Goal: Navigation & Orientation: Find specific page/section

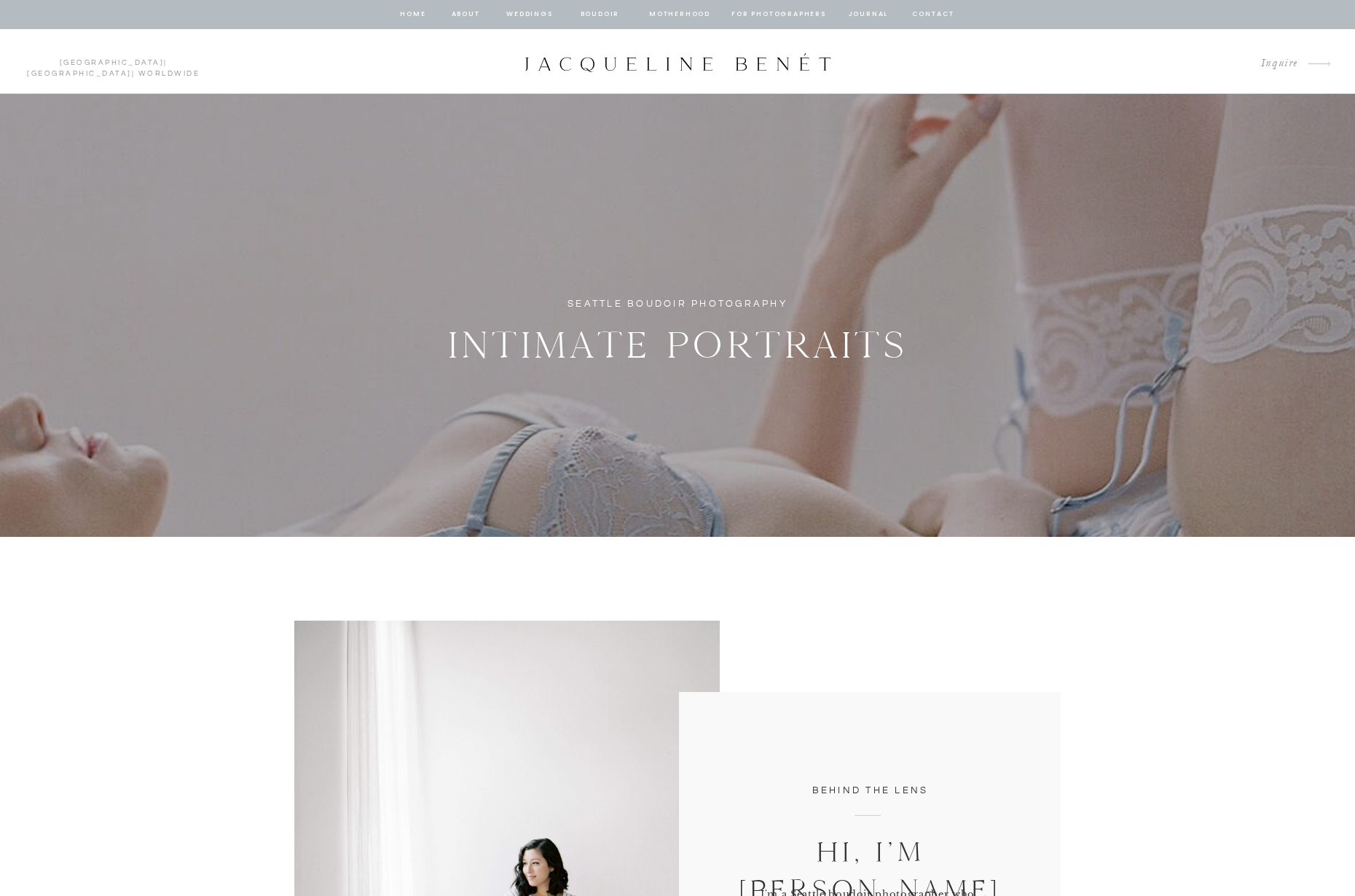
click at [602, 13] on nav "BOUDOIR" at bounding box center [599, 14] width 41 height 13
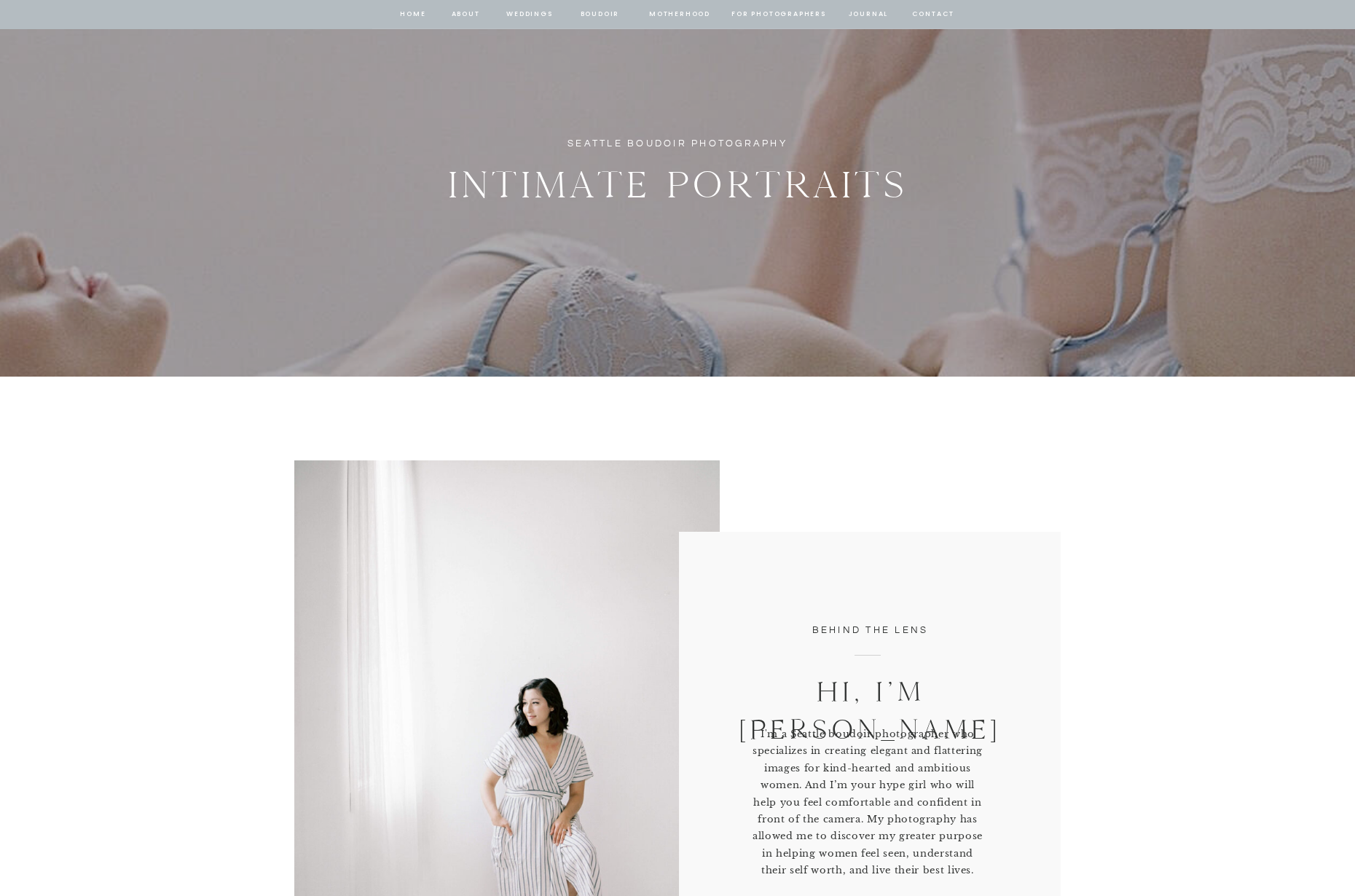
scroll to position [152, 0]
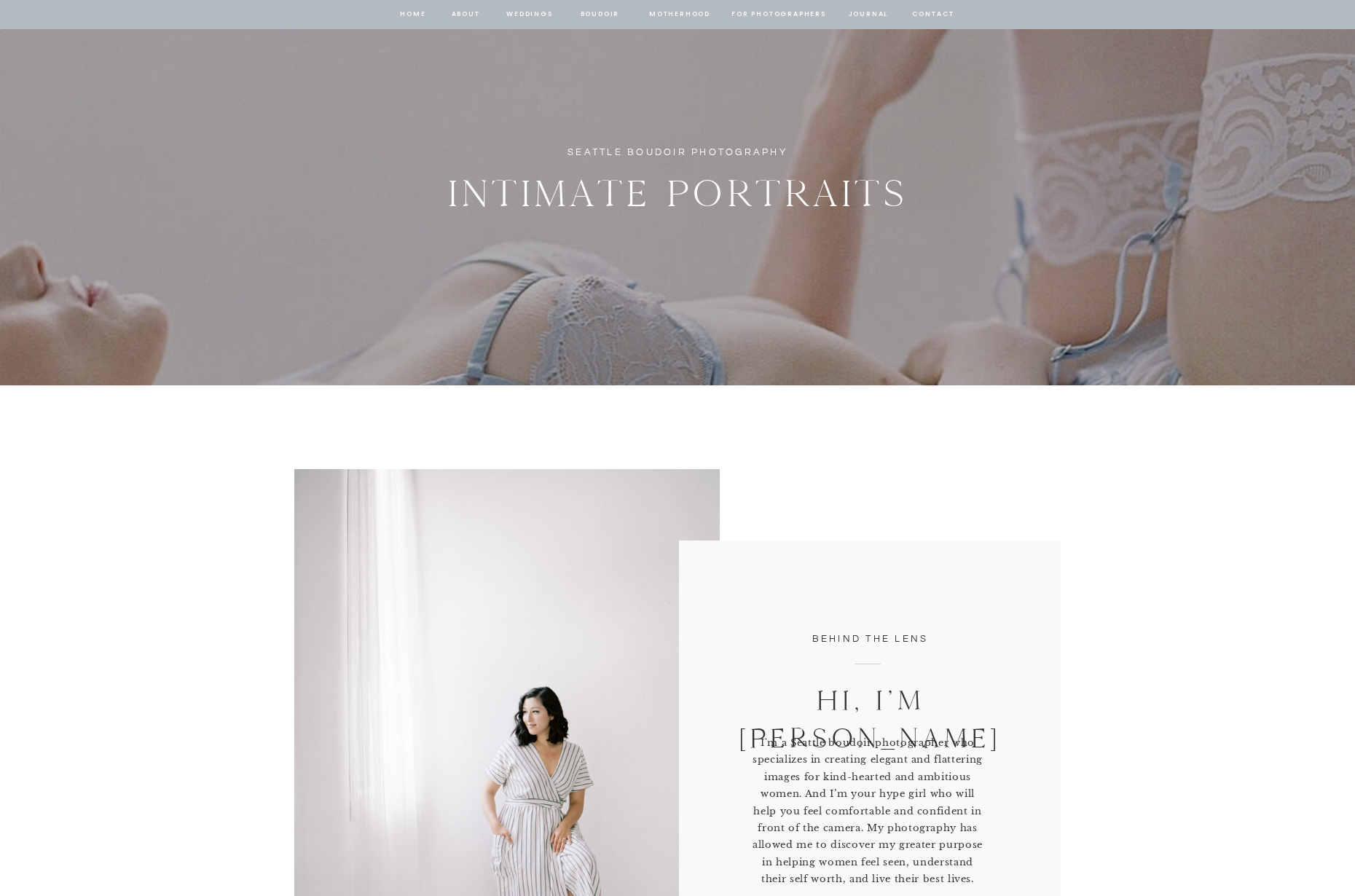
click at [594, 14] on nav "BOUDOIR" at bounding box center [599, 14] width 41 height 13
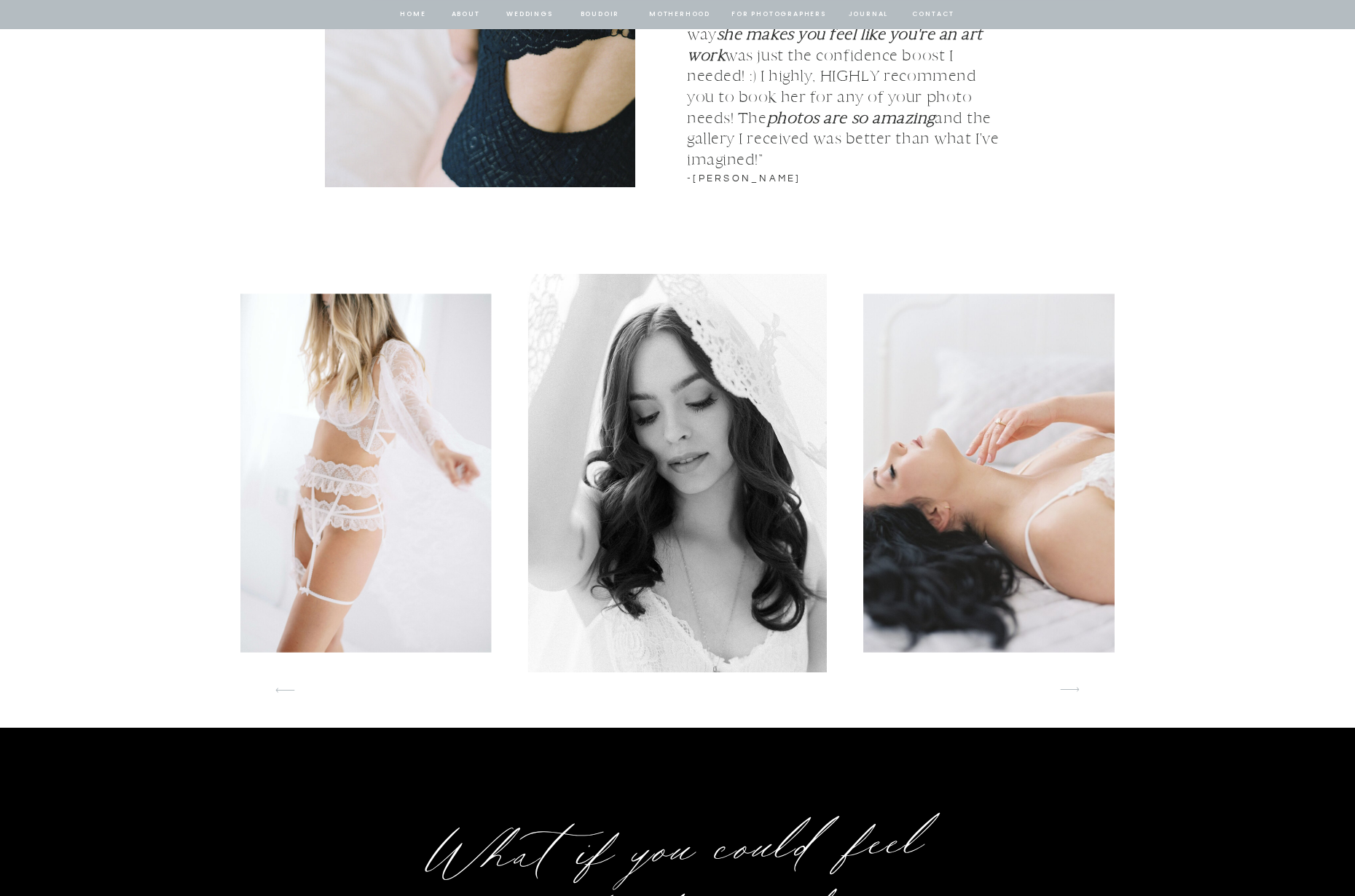
scroll to position [2121, 0]
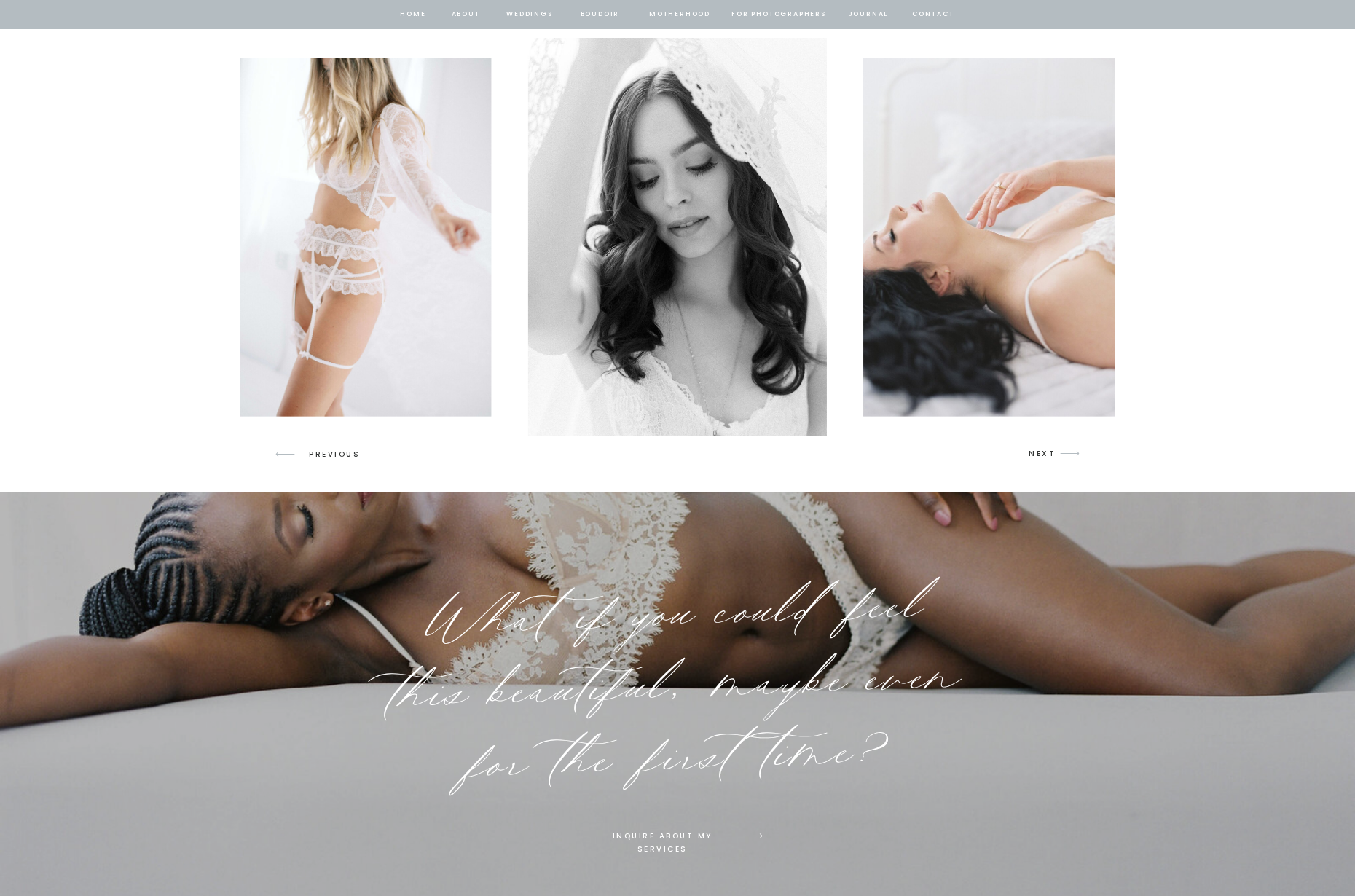
click at [1043, 454] on p "NEXT" at bounding box center [1043, 453] width 28 height 13
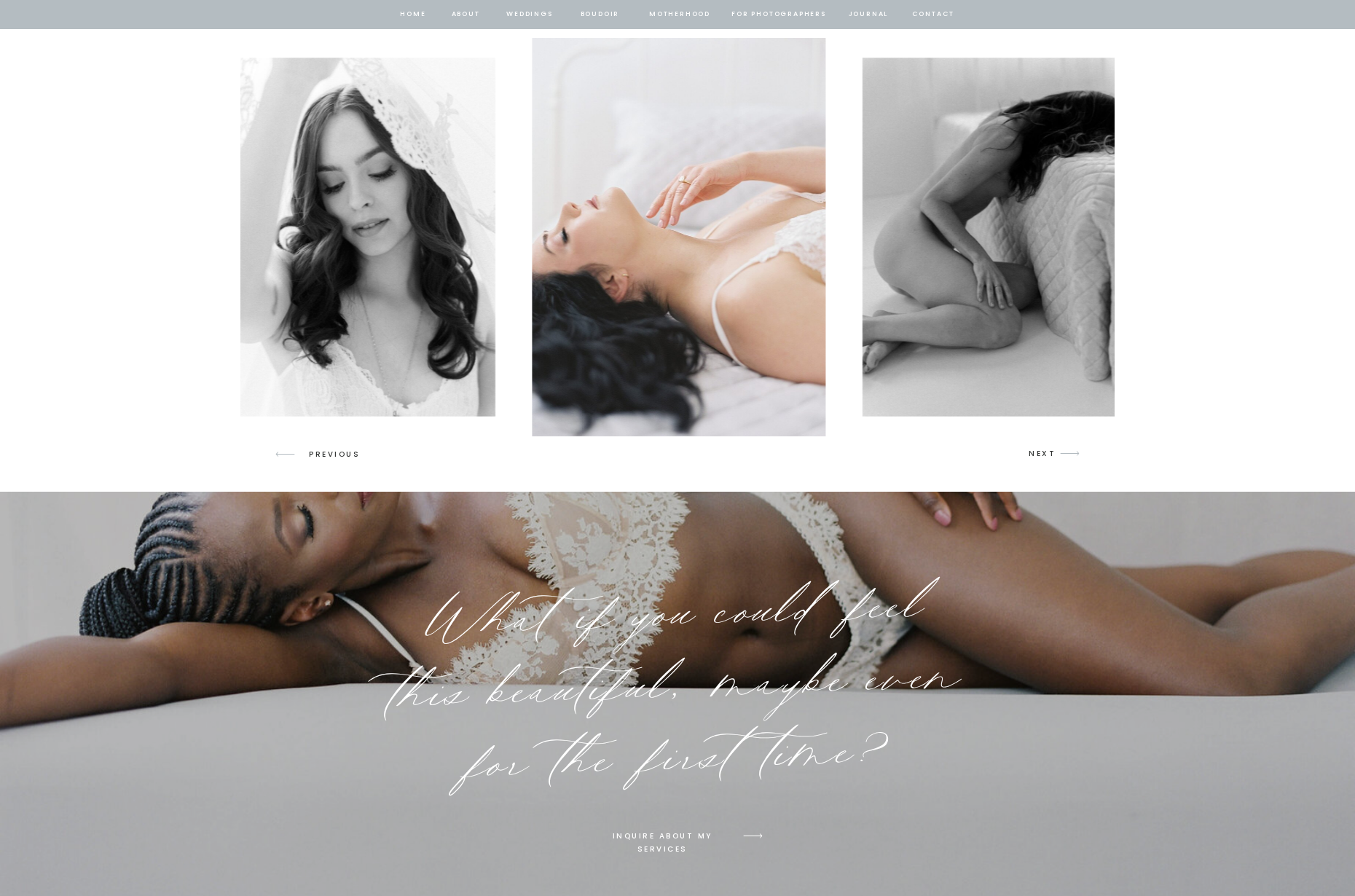
click at [1043, 452] on p "NEXT" at bounding box center [1043, 453] width 28 height 13
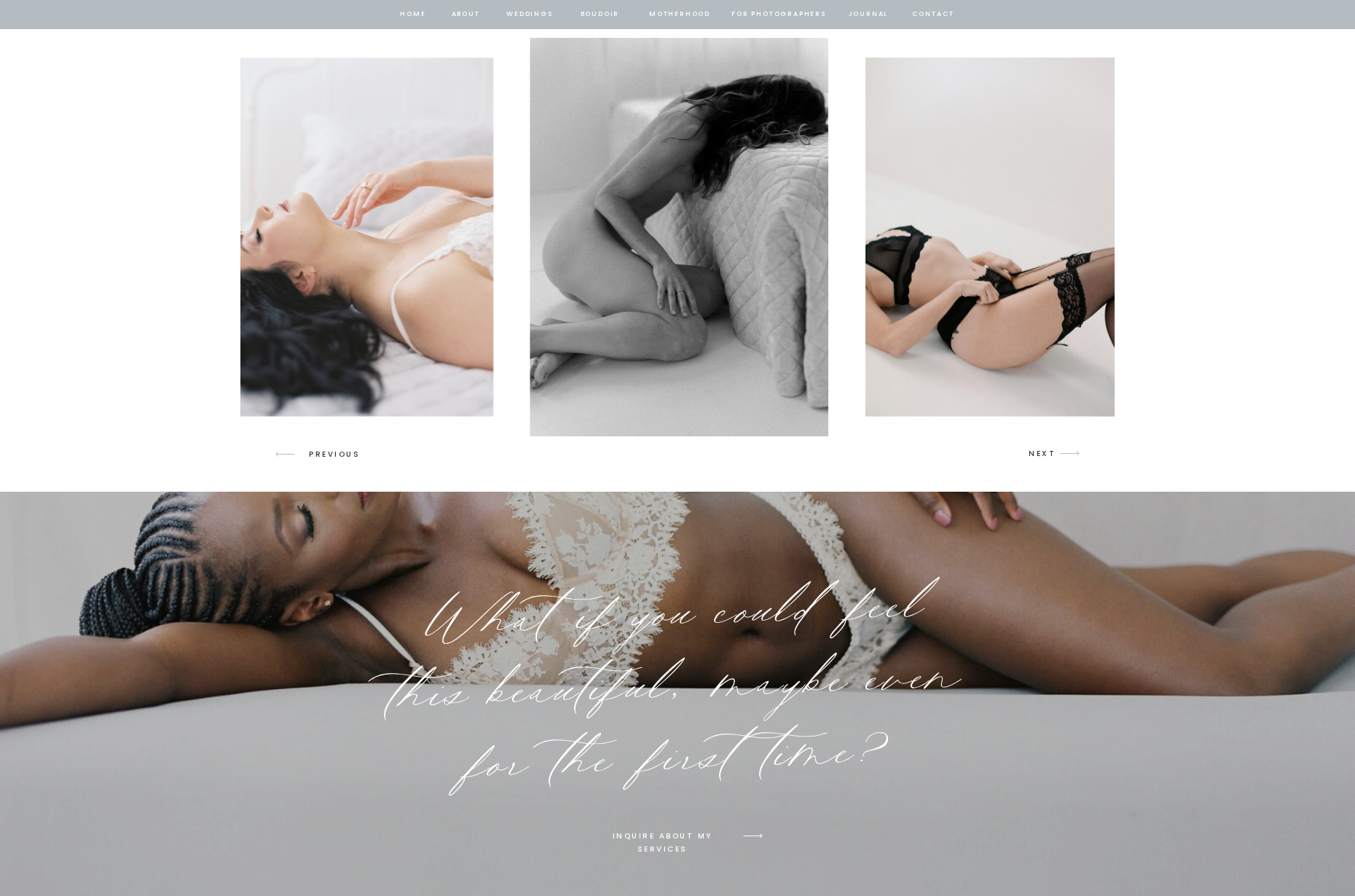
click at [1043, 452] on p "NEXT" at bounding box center [1043, 453] width 28 height 13
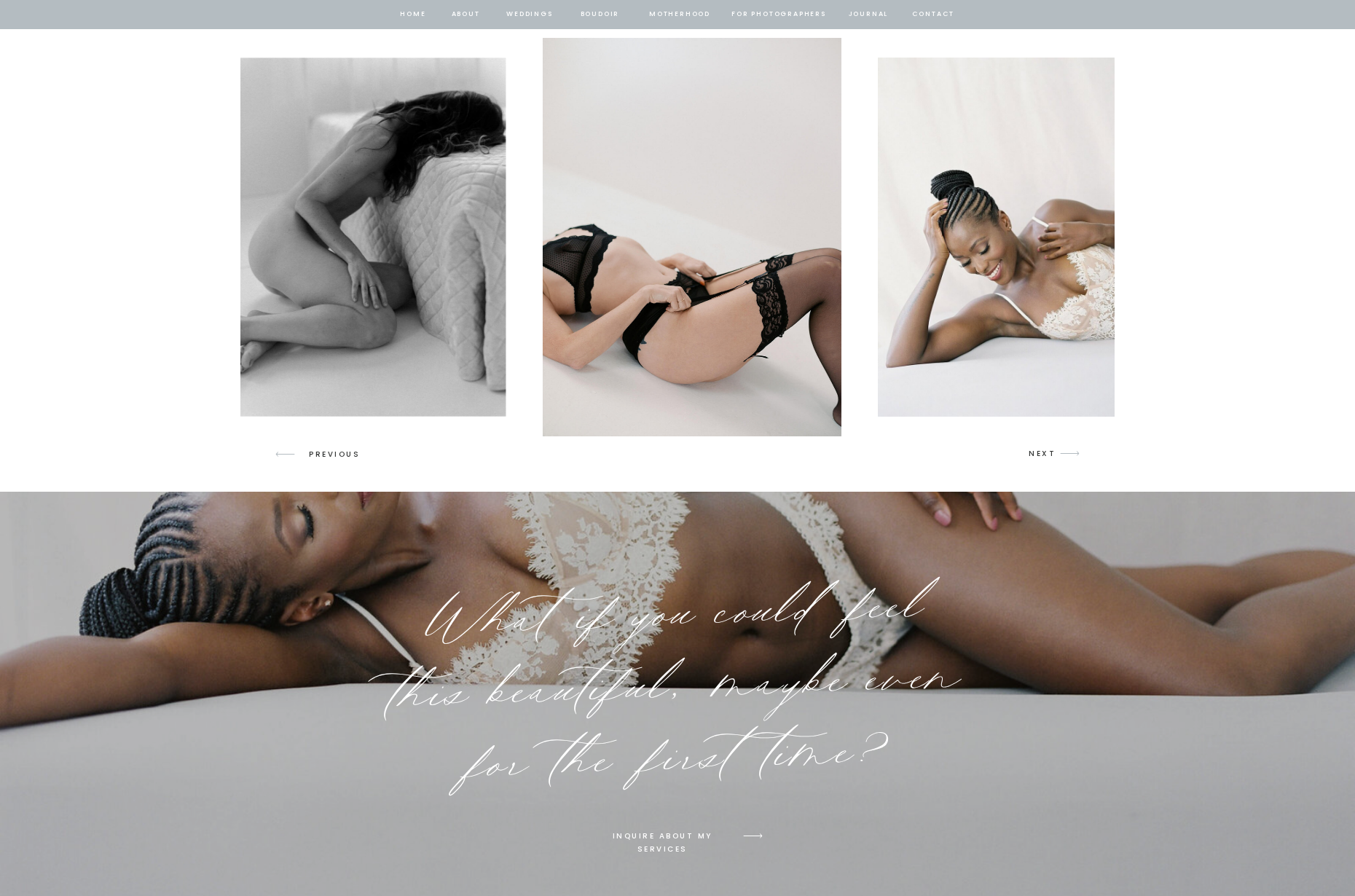
click at [1043, 452] on p "NEXT" at bounding box center [1043, 453] width 28 height 13
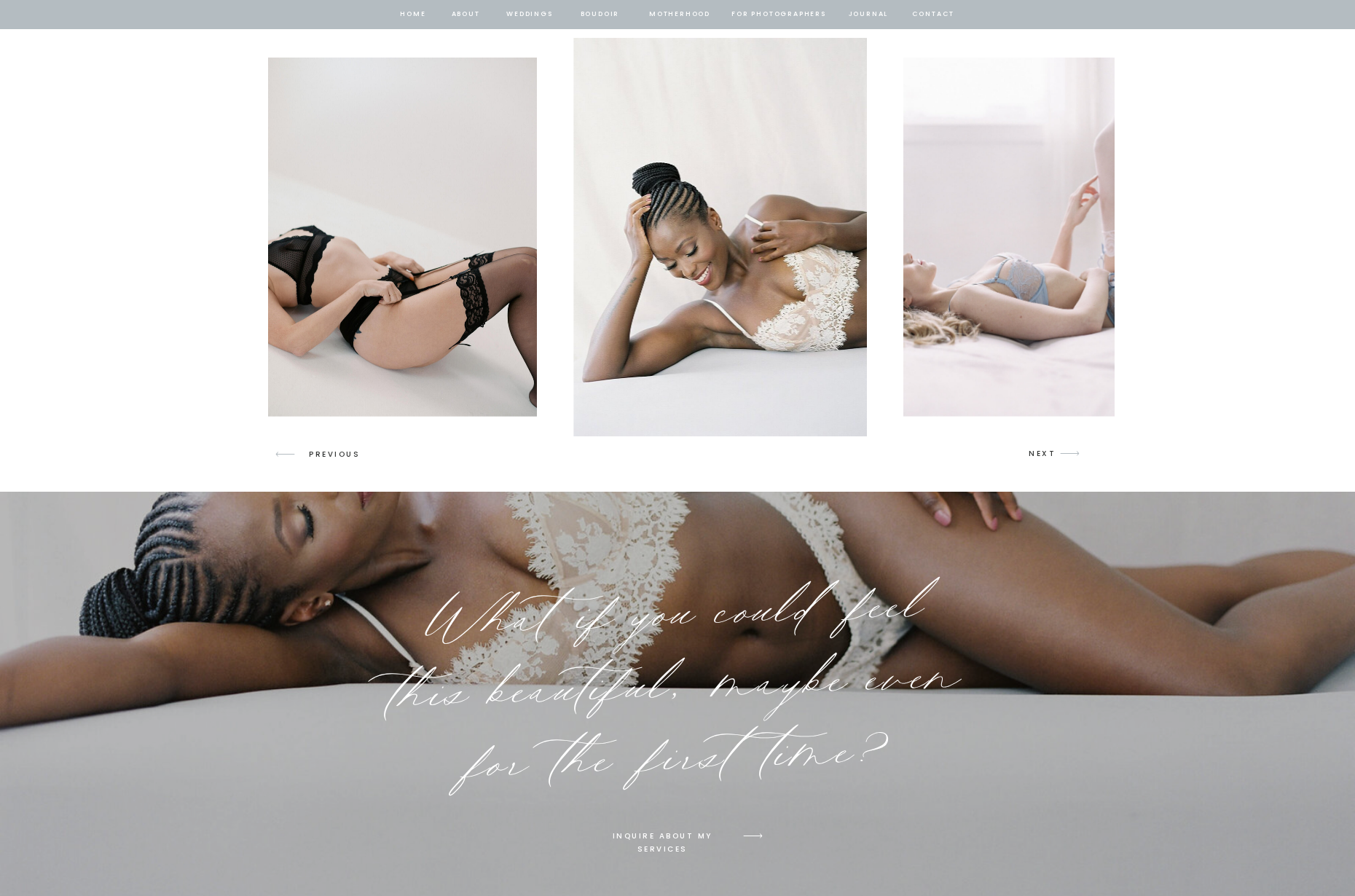
click at [1043, 452] on p "NEXT" at bounding box center [1043, 453] width 28 height 13
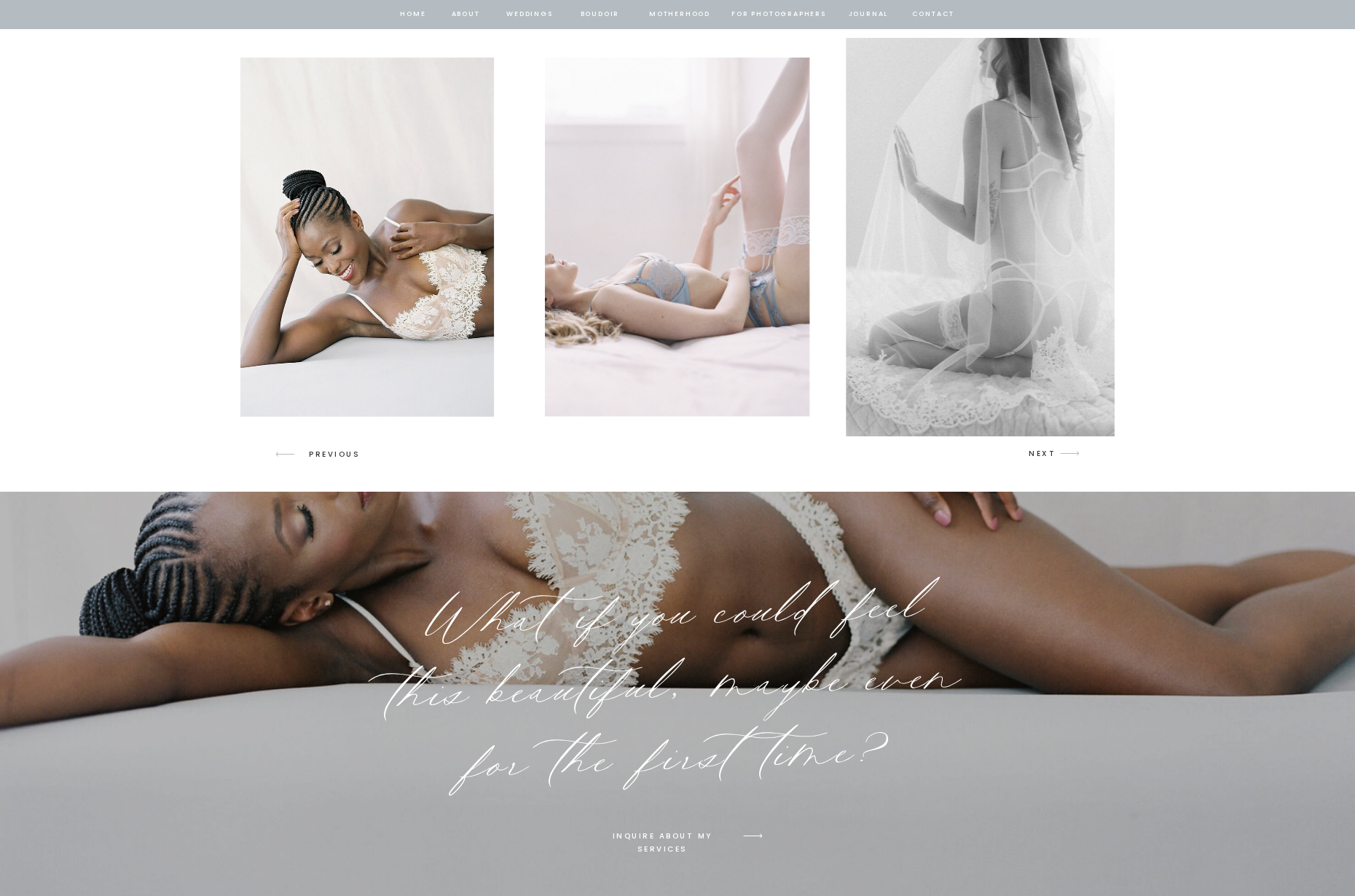
click at [1043, 452] on p "NEXT" at bounding box center [1043, 453] width 28 height 13
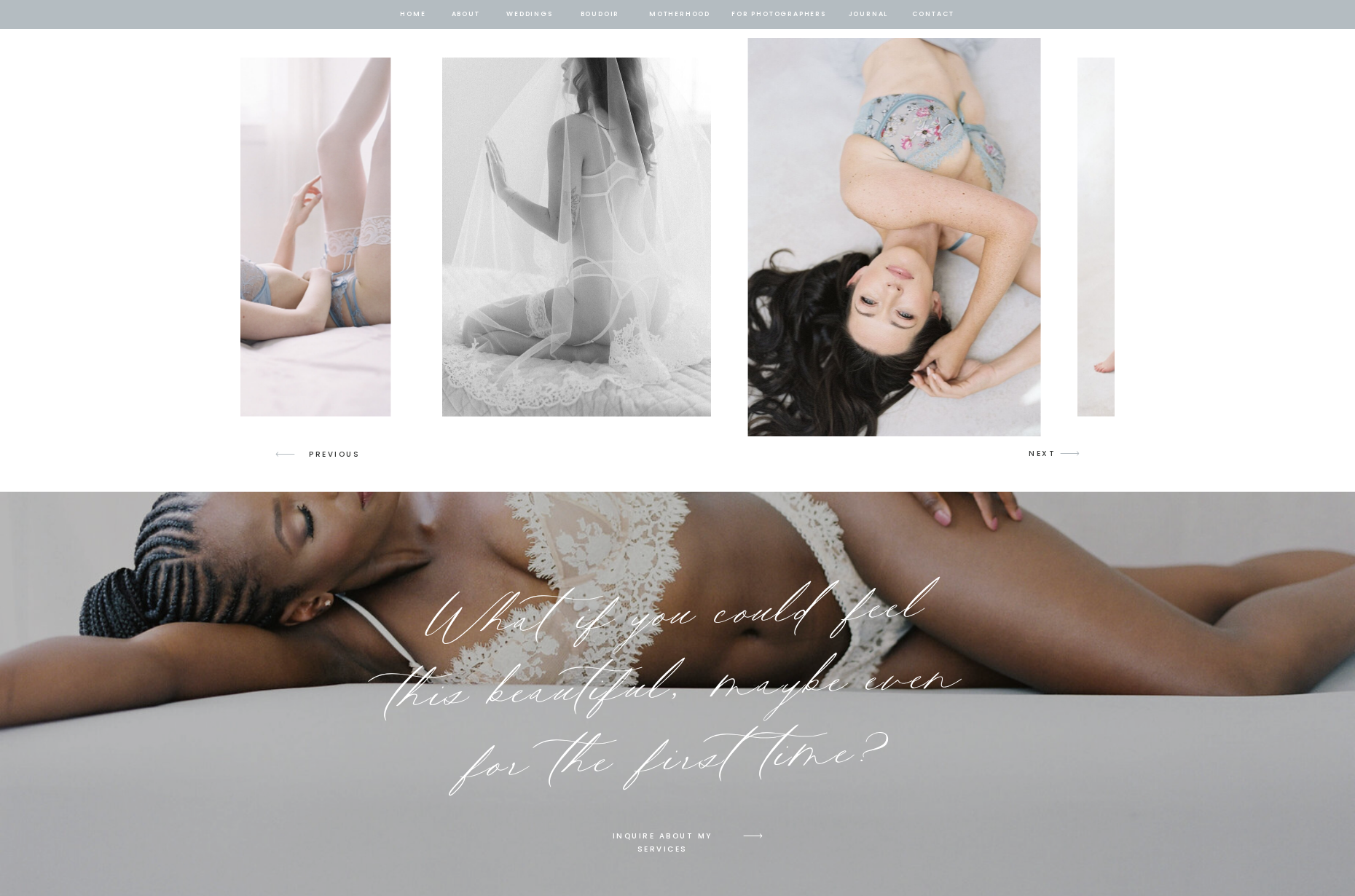
click at [1043, 452] on p "NEXT" at bounding box center [1043, 453] width 28 height 13
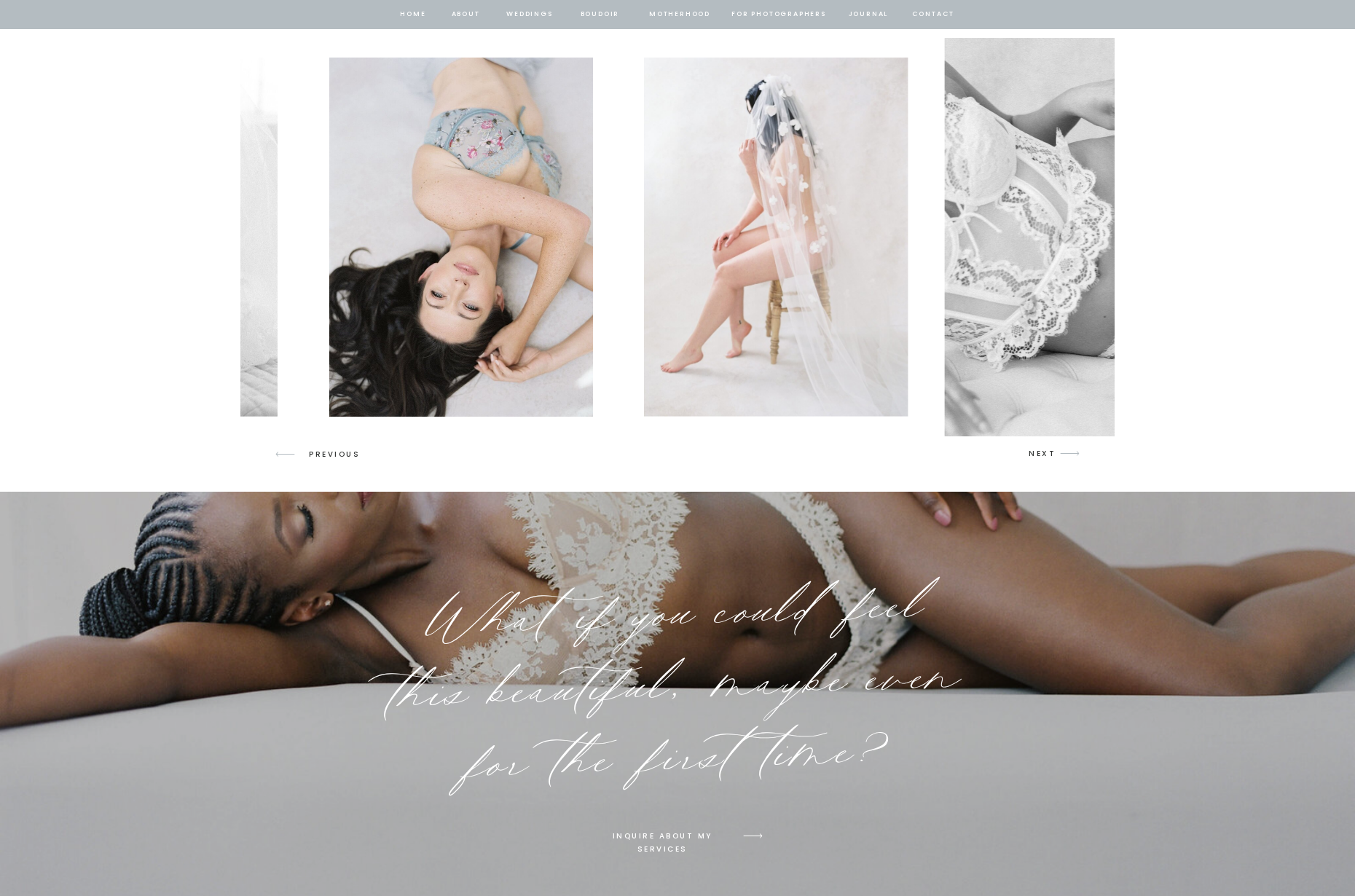
click at [1043, 452] on p "NEXT" at bounding box center [1043, 453] width 28 height 13
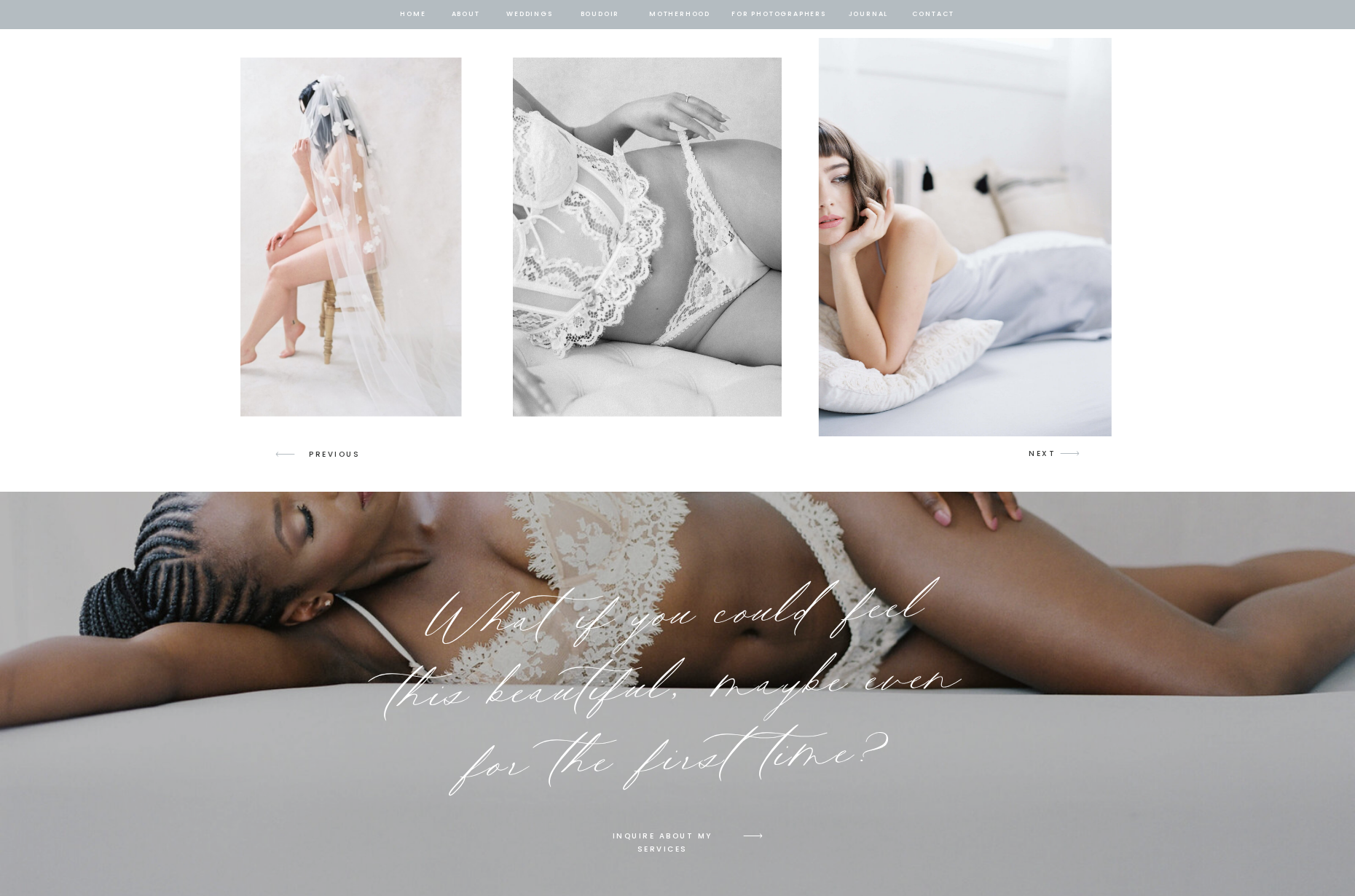
click at [1043, 452] on p "NEXT" at bounding box center [1043, 453] width 28 height 13
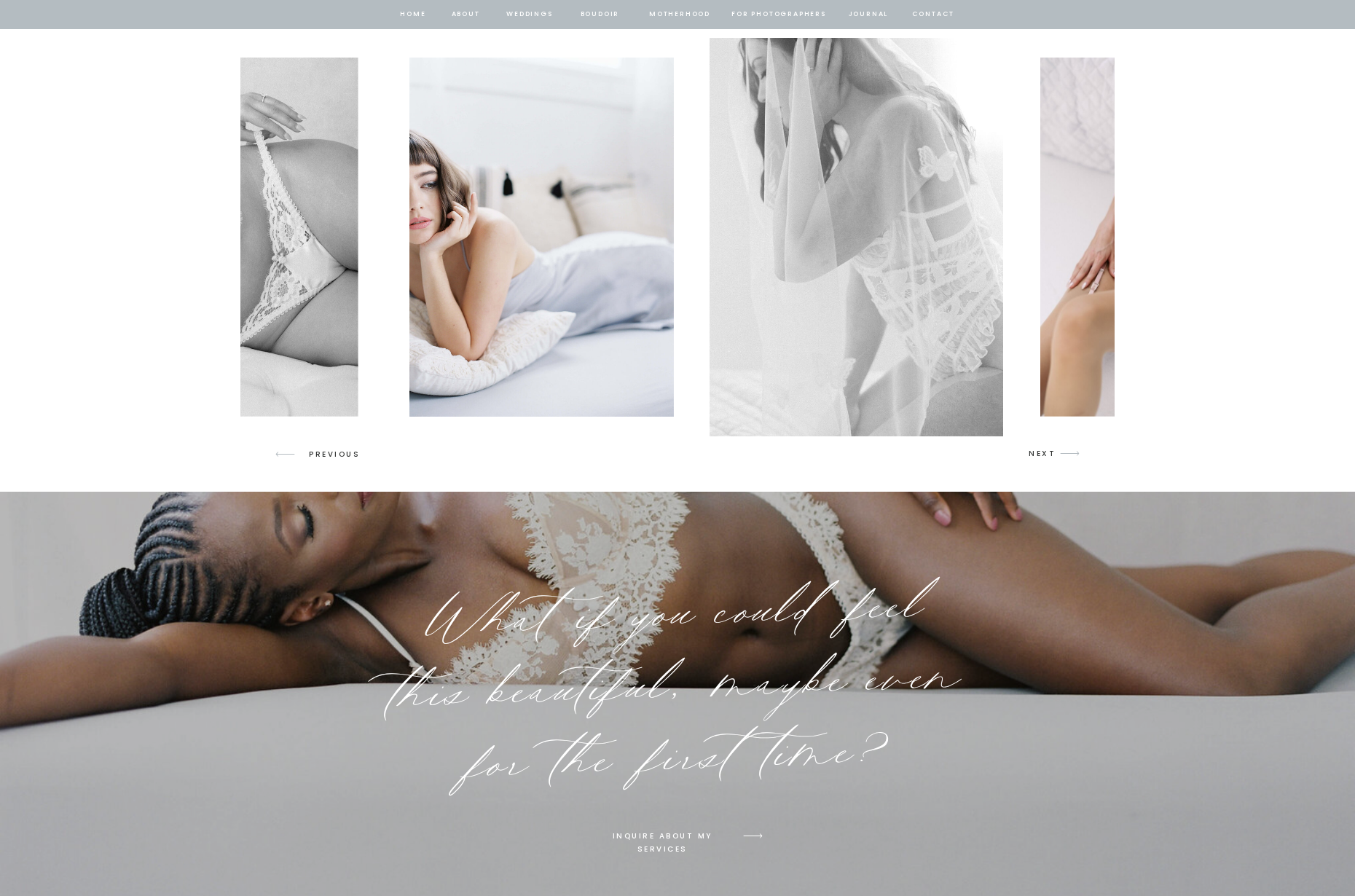
click at [1043, 452] on p "NEXT" at bounding box center [1043, 453] width 28 height 13
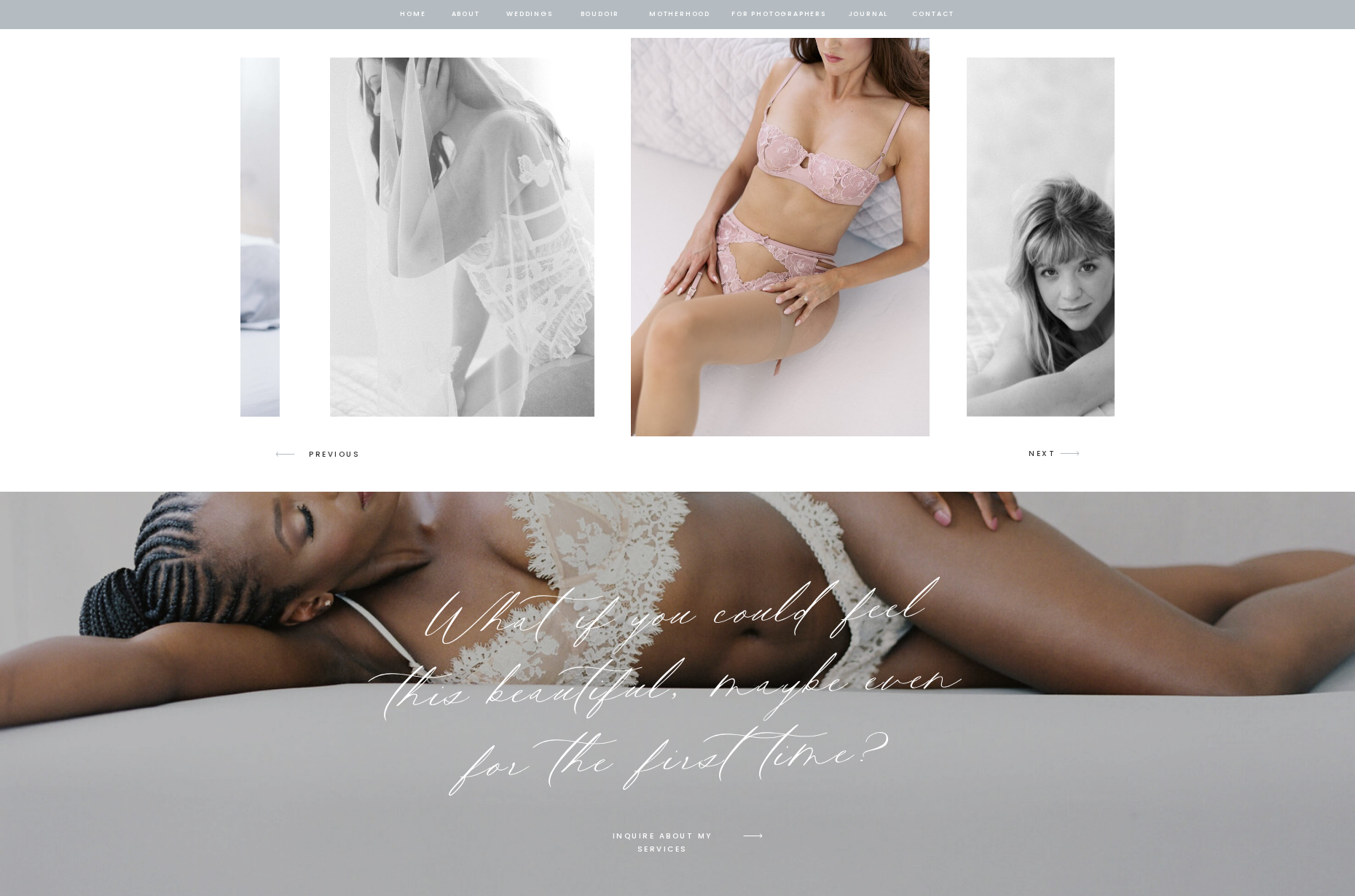
click at [1043, 452] on p "NEXT" at bounding box center [1043, 453] width 28 height 13
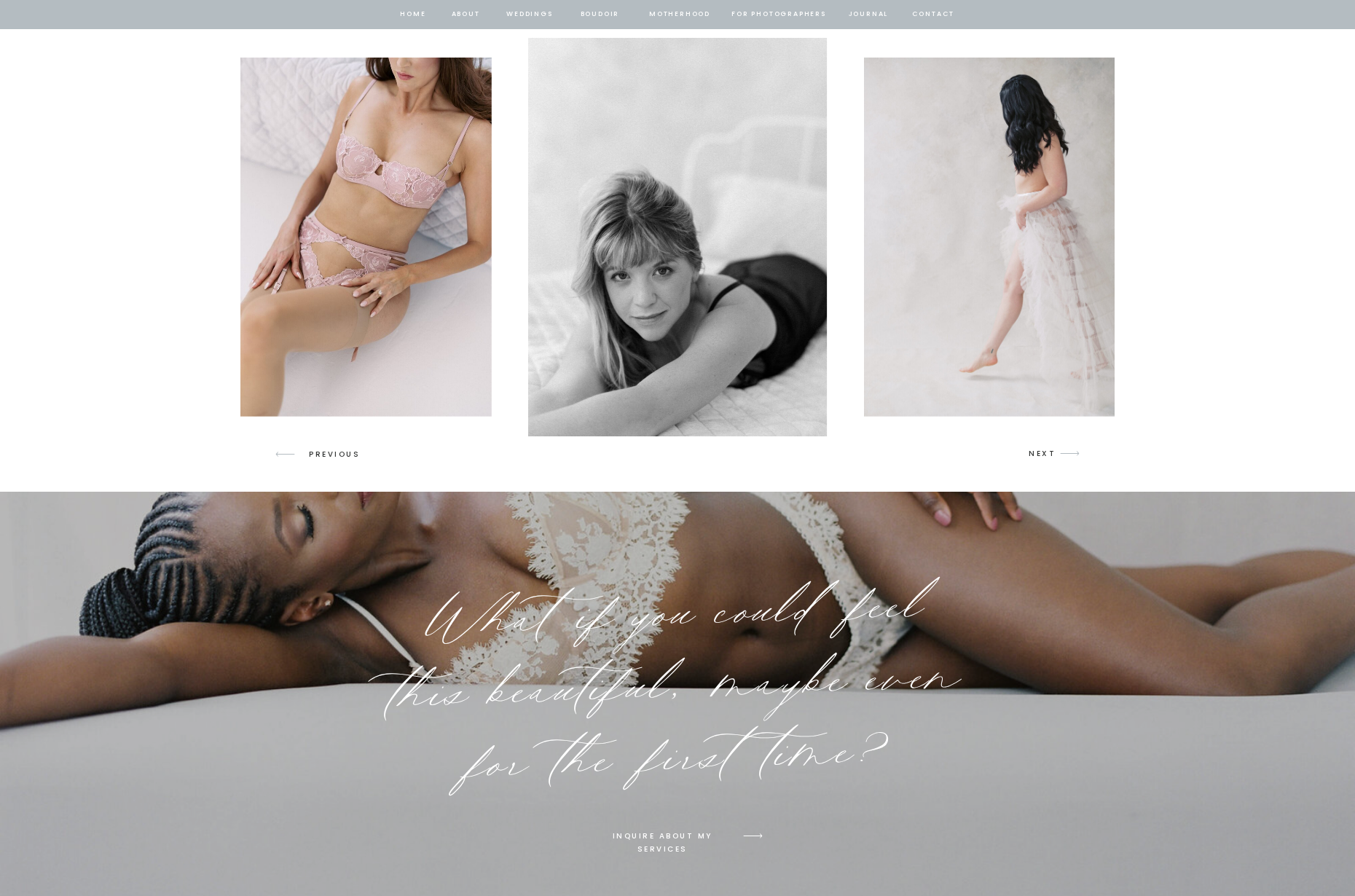
click at [1043, 452] on p "NEXT" at bounding box center [1043, 453] width 28 height 13
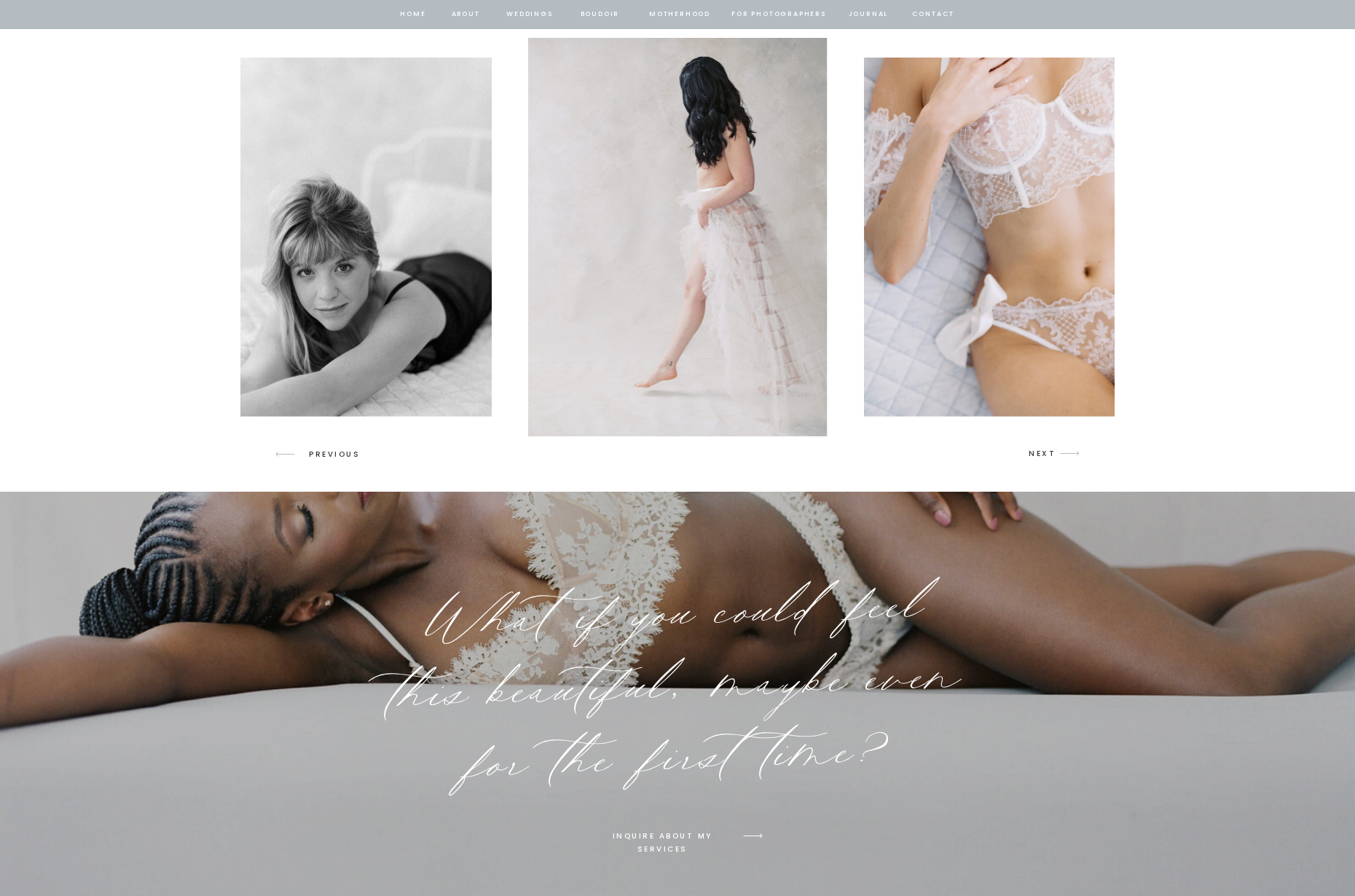
click at [1043, 452] on p "NEXT" at bounding box center [1043, 453] width 28 height 13
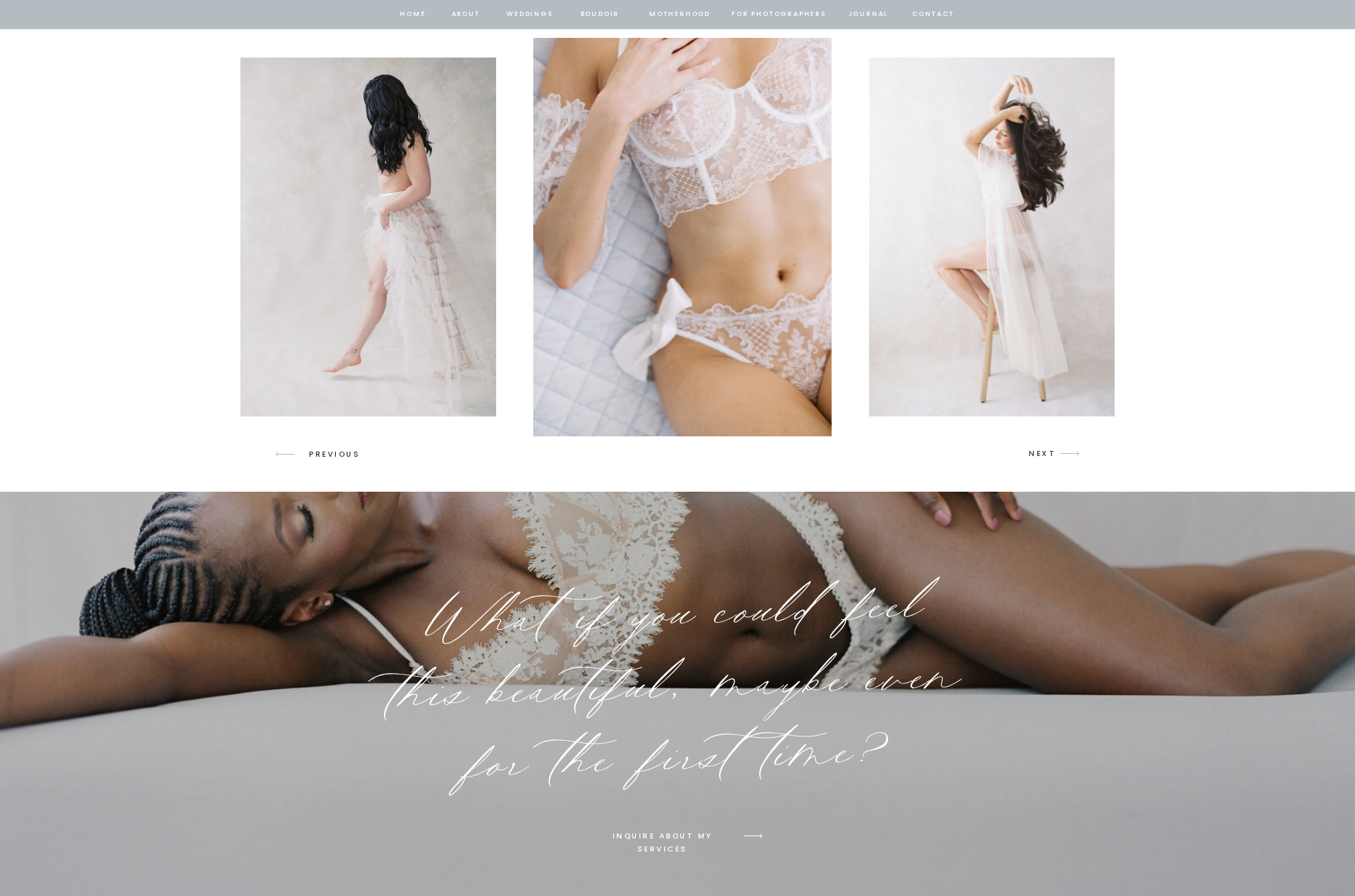
click at [1043, 452] on p "NEXT" at bounding box center [1043, 453] width 28 height 13
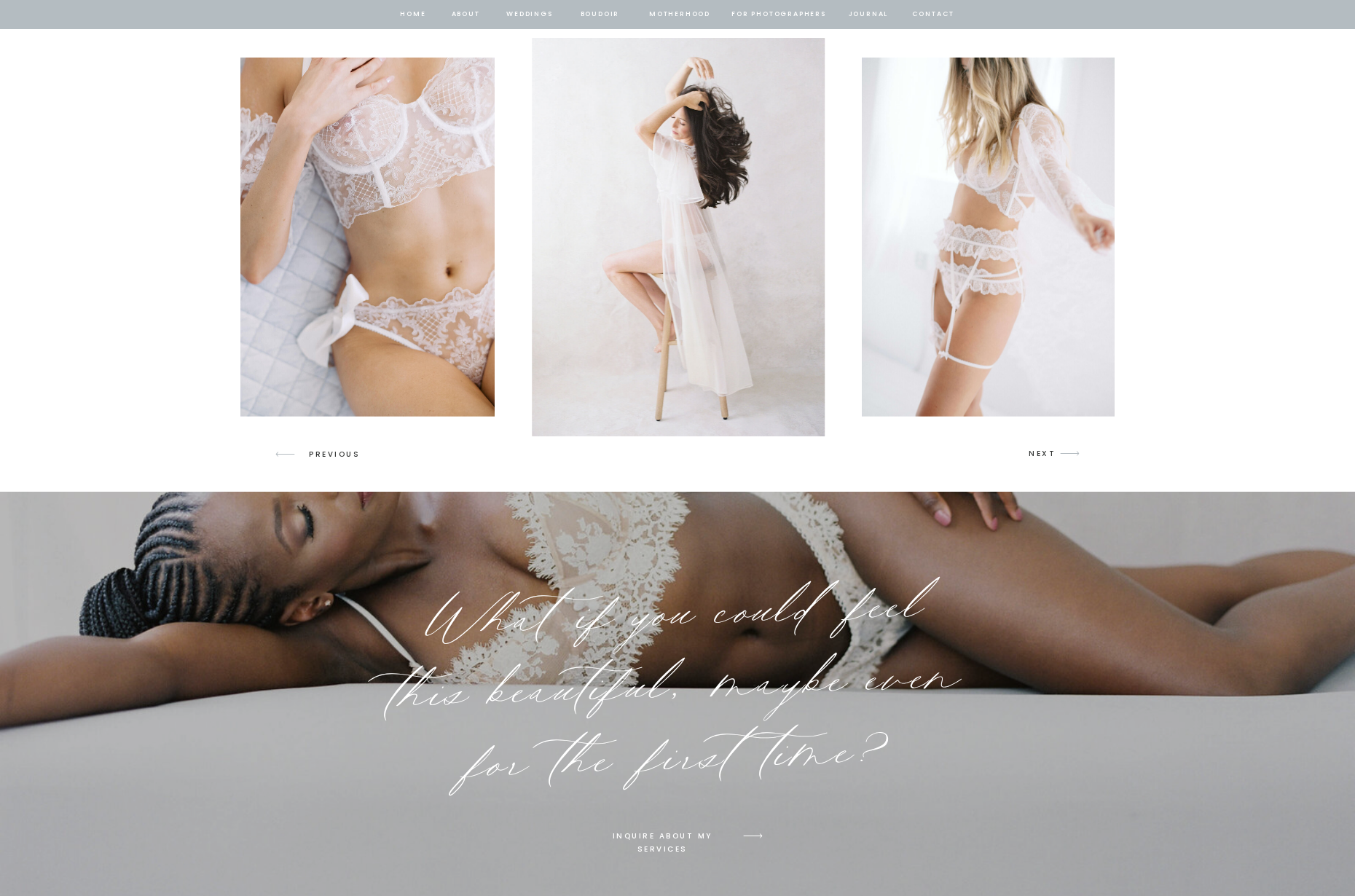
click at [1043, 452] on p "NEXT" at bounding box center [1043, 453] width 28 height 13
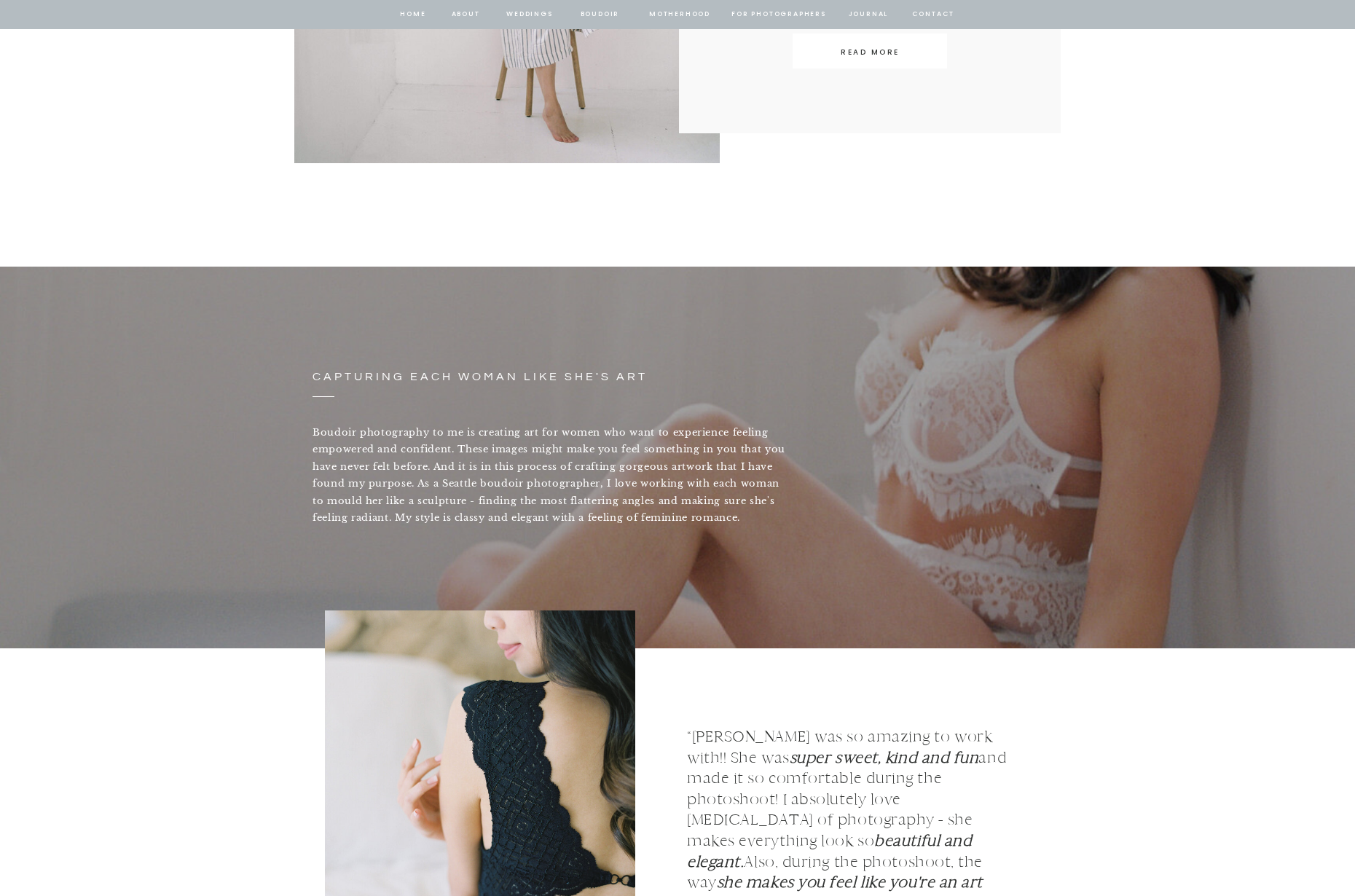
scroll to position [699, 0]
